Goal: Information Seeking & Learning: Learn about a topic

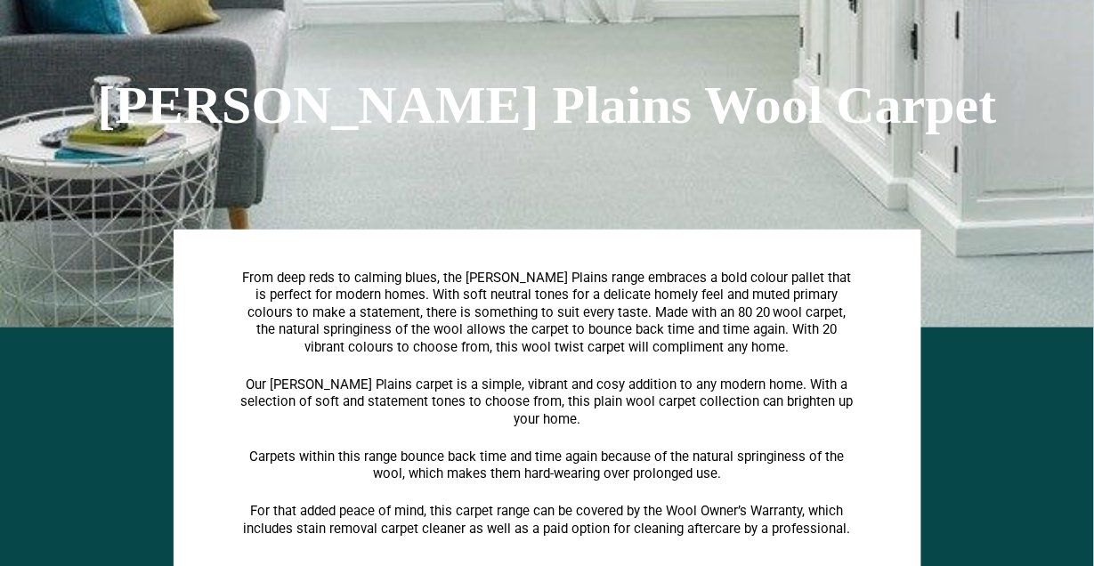
scroll to position [277, 0]
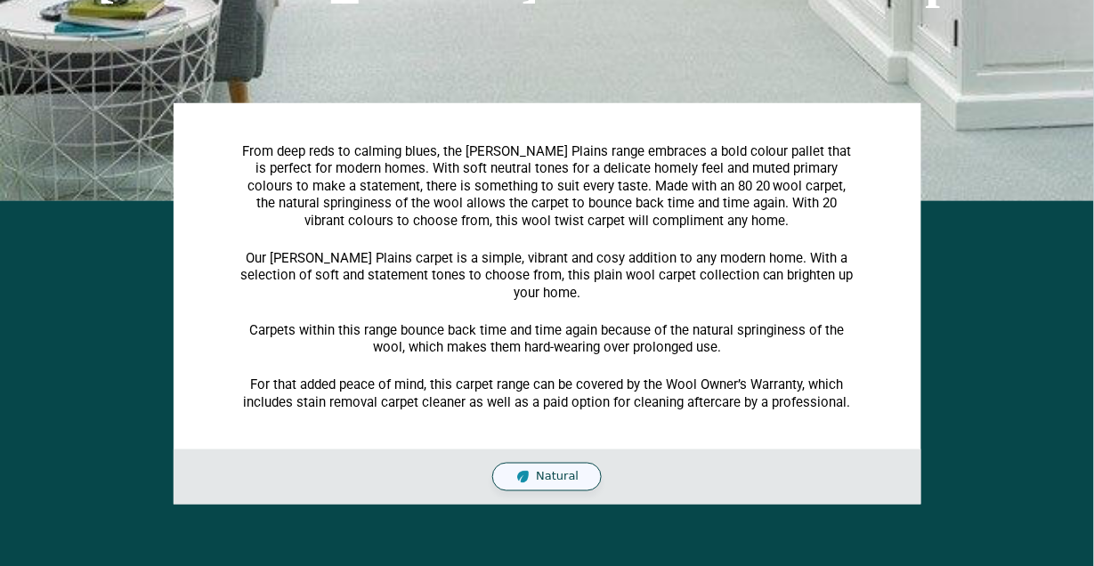
click at [307, 251] on p "Our [PERSON_NAME] Plains carpet is a simple, vibrant and cosy addition to any m…" at bounding box center [547, 276] width 614 height 52
click at [479, 171] on span "From deep reds to calming blues, the [PERSON_NAME] Plains range embraces a bold…" at bounding box center [547, 185] width 610 height 85
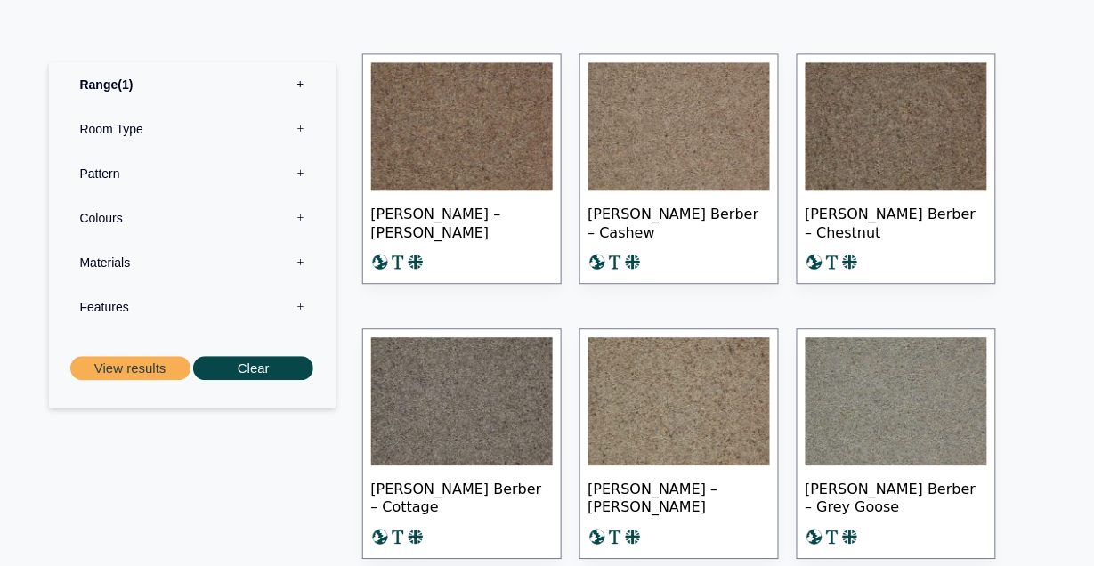
scroll to position [861, 0]
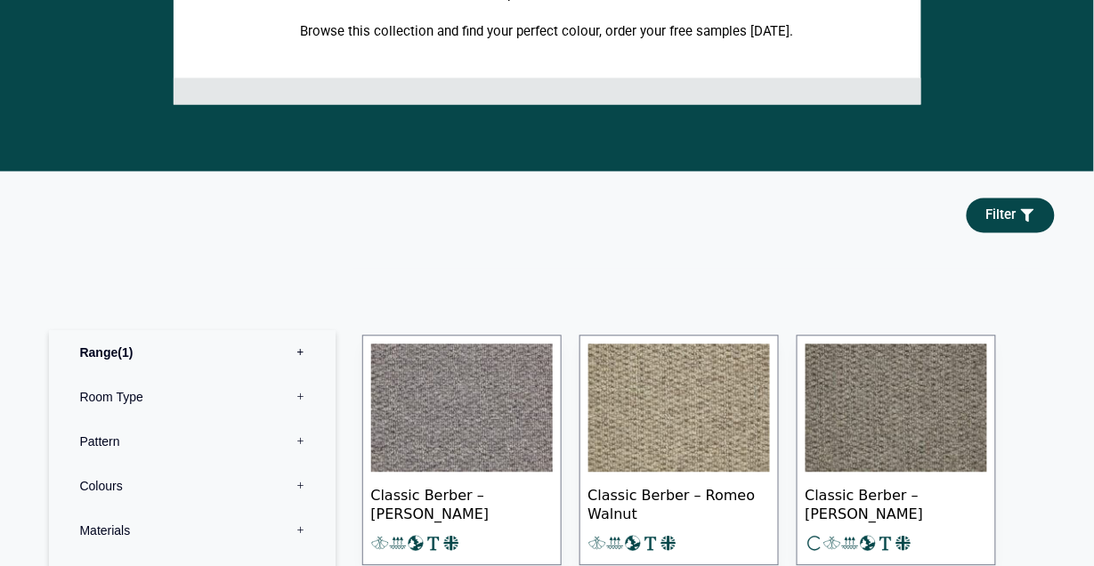
scroll to position [1051, 0]
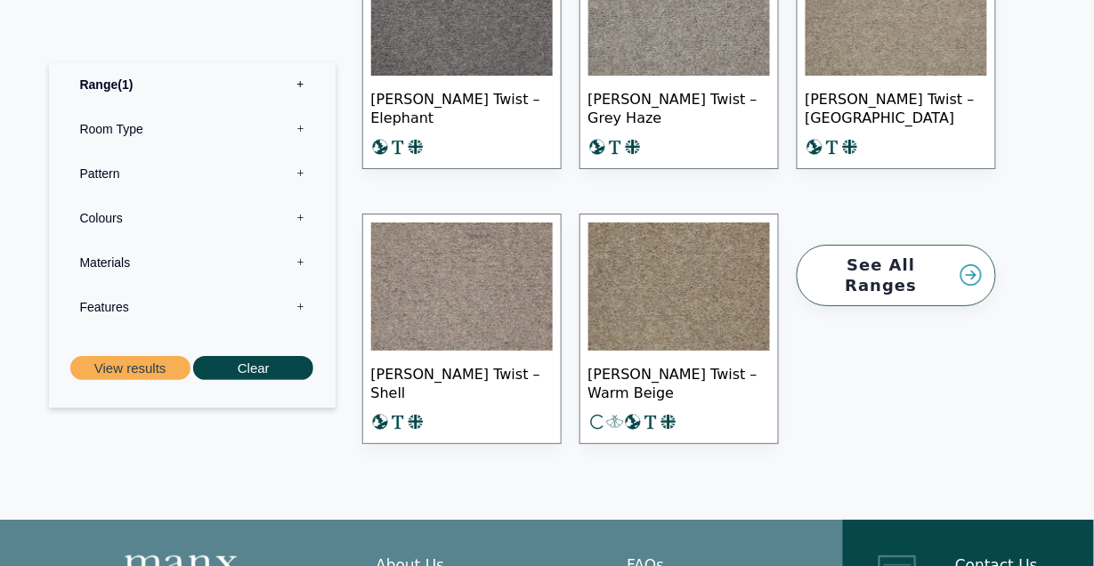
scroll to position [1180, 0]
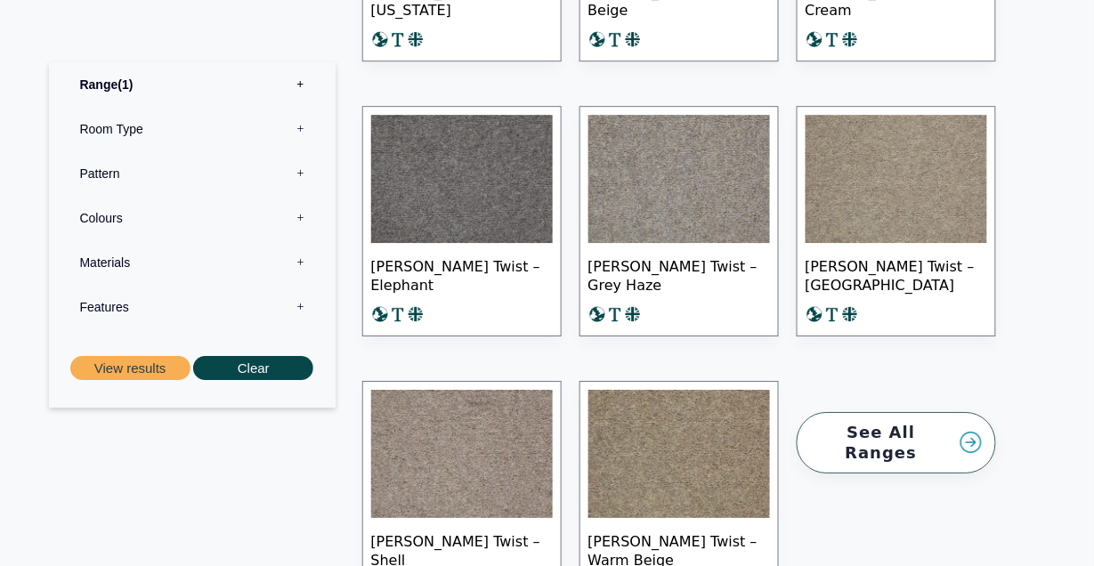
click at [490, 390] on img at bounding box center [462, 454] width 182 height 128
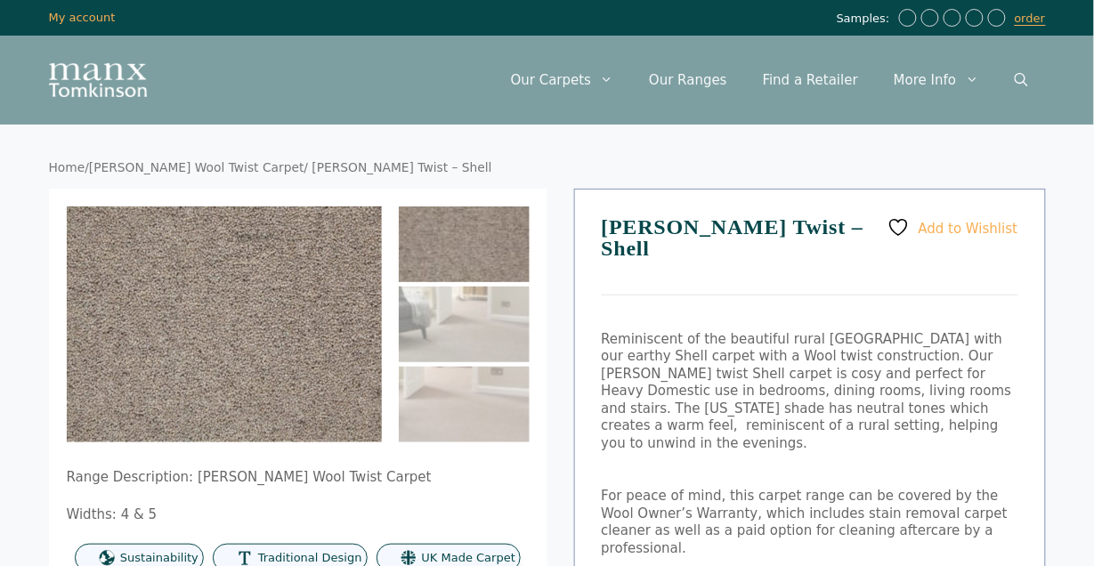
click at [276, 166] on nav "Home / Craven Wool Twist Carpet / Craven Twist – Shell" at bounding box center [547, 168] width 997 height 16
